Goal: Task Accomplishment & Management: Complete application form

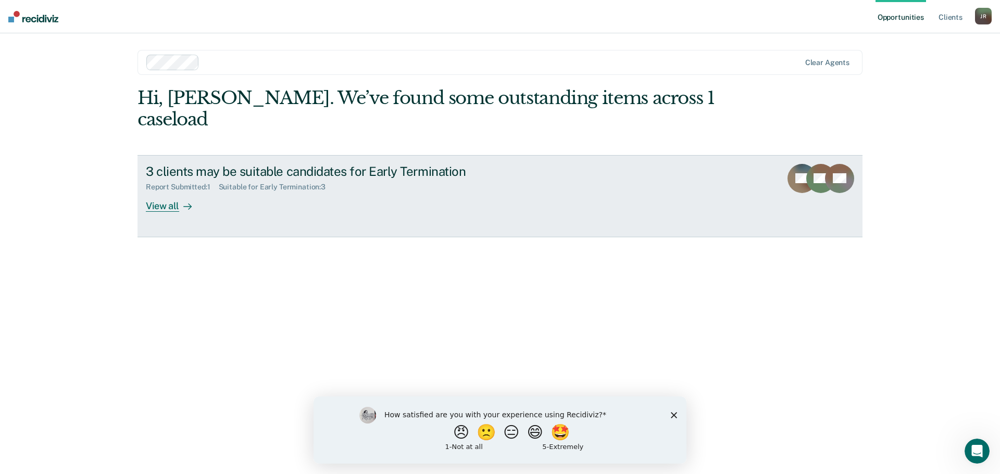
click at [165, 192] on div "View all" at bounding box center [175, 202] width 58 height 20
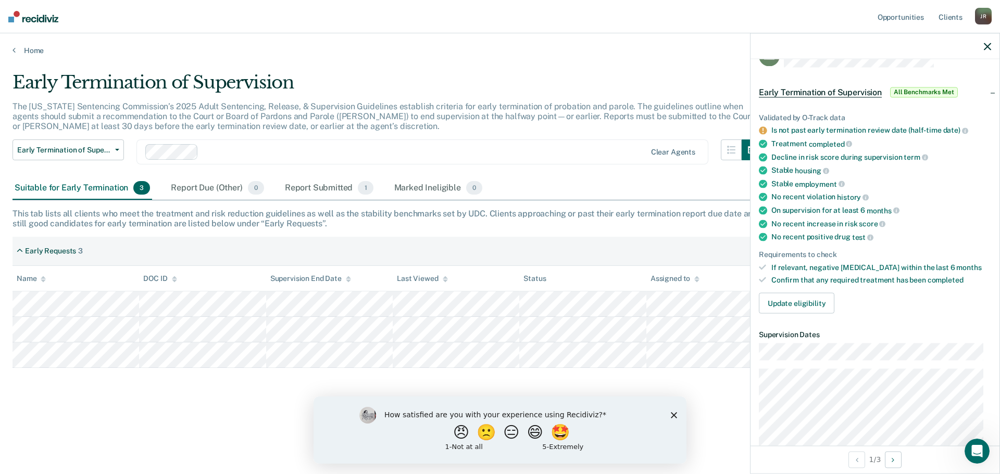
scroll to position [4, 0]
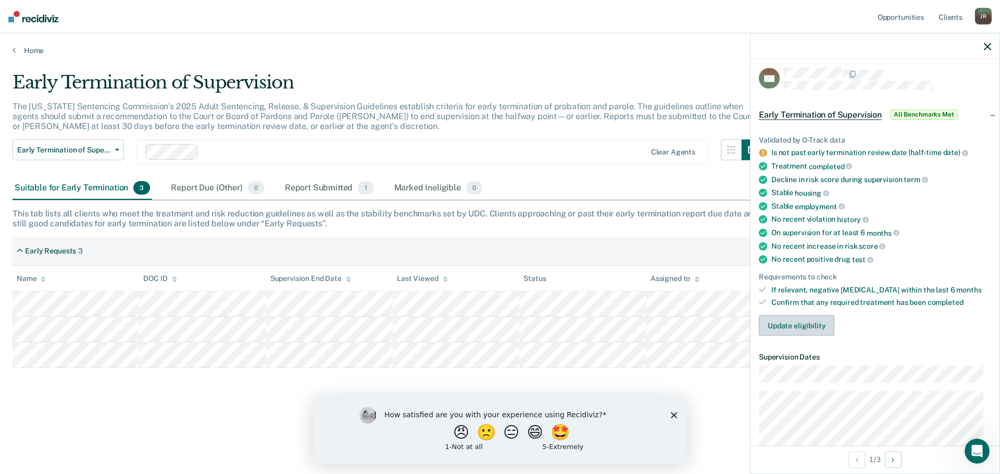
click at [808, 322] on button "Update eligibility" at bounding box center [797, 326] width 76 height 21
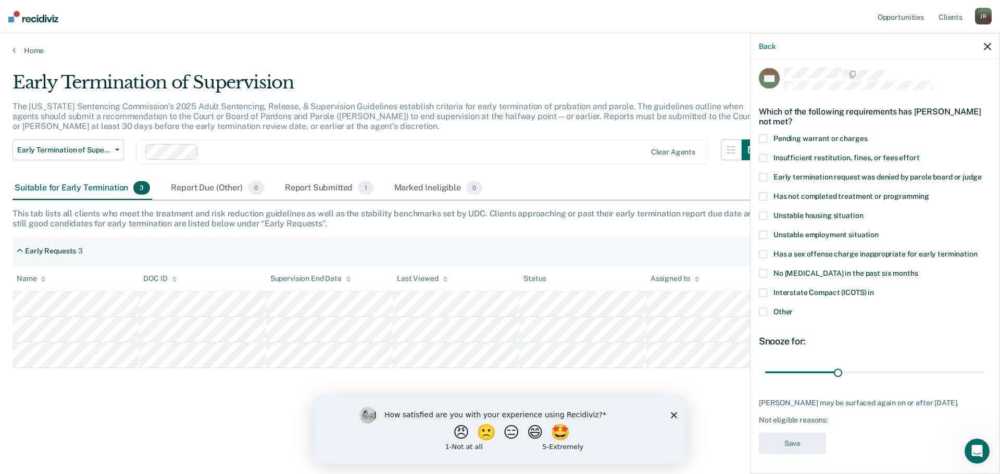
click at [763, 158] on span at bounding box center [763, 158] width 8 height 8
click at [919, 154] on input "Insufficient restitution, fines, or fees effort" at bounding box center [919, 154] width 0 height 0
click at [798, 444] on button "Save" at bounding box center [792, 443] width 67 height 21
